Goal: Navigation & Orientation: Understand site structure

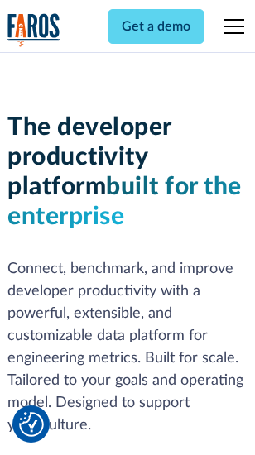
scroll to position [249, 0]
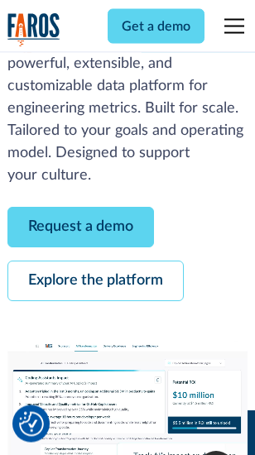
click at [81, 229] on link "Request a demo" at bounding box center [80, 228] width 147 height 41
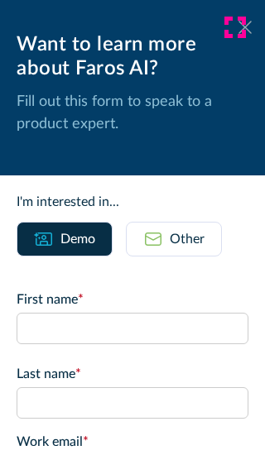
click at [238, 27] on icon at bounding box center [244, 27] width 13 height 12
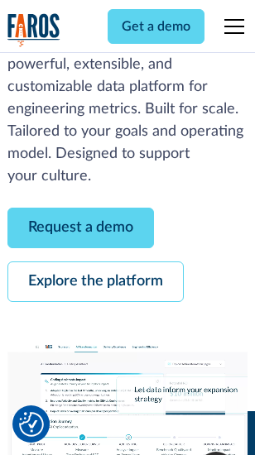
scroll to position [303, 0]
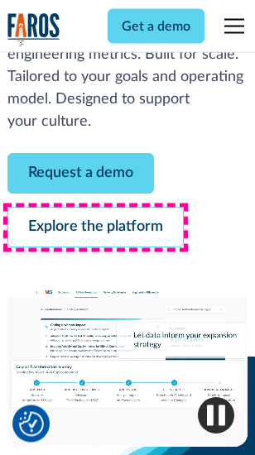
click at [95, 229] on link "Explore the platform" at bounding box center [95, 228] width 176 height 41
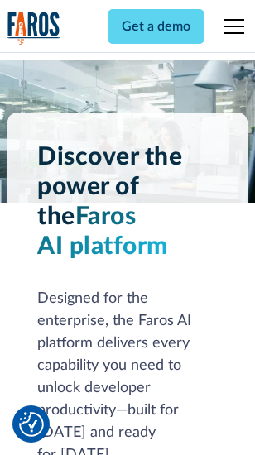
scroll to position [12619, 0]
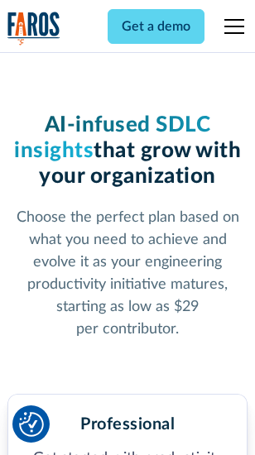
scroll to position [2631, 0]
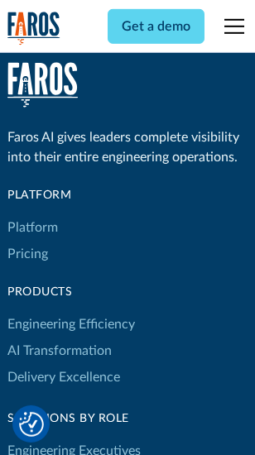
click at [32, 228] on link "Platform" at bounding box center [32, 227] width 51 height 26
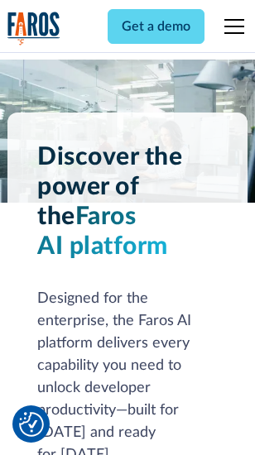
scroll to position [13151, 0]
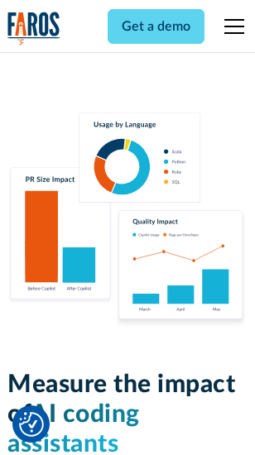
scroll to position [10343, 0]
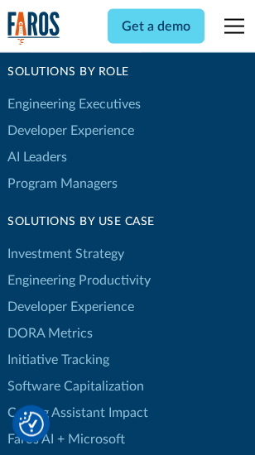
click at [50, 320] on link "DORA Metrics" at bounding box center [49, 333] width 85 height 26
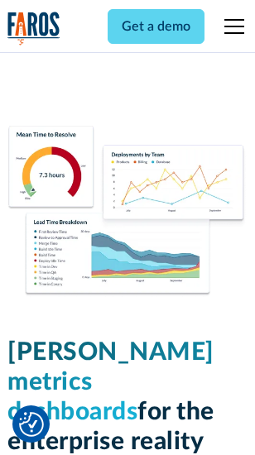
scroll to position [7337, 0]
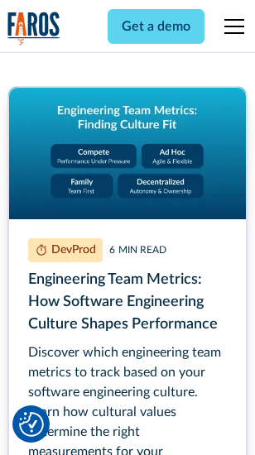
scroll to position [7541, 0]
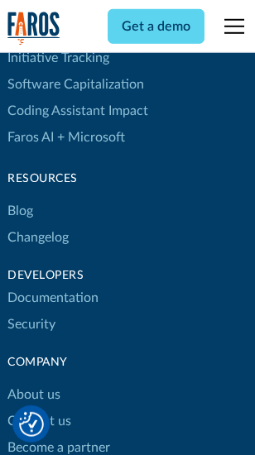
click at [38, 228] on link "Changelog" at bounding box center [37, 237] width 61 height 26
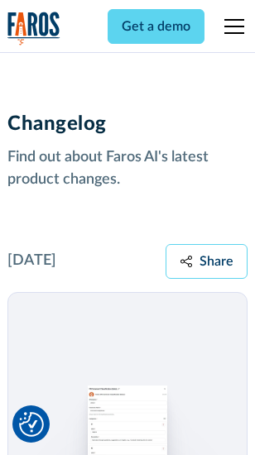
scroll to position [20310, 0]
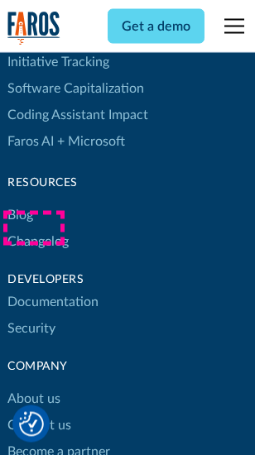
click at [33, 387] on link "About us" at bounding box center [33, 400] width 53 height 26
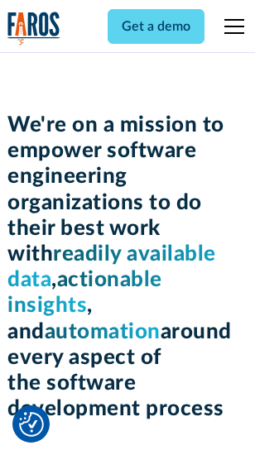
scroll to position [5732, 0]
